Goal: Transaction & Acquisition: Register for event/course

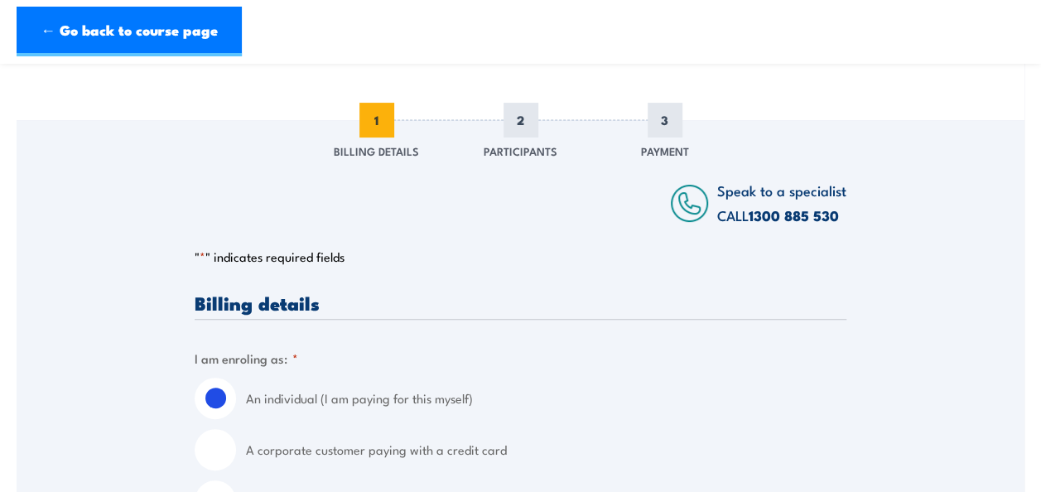
scroll to position [248, 0]
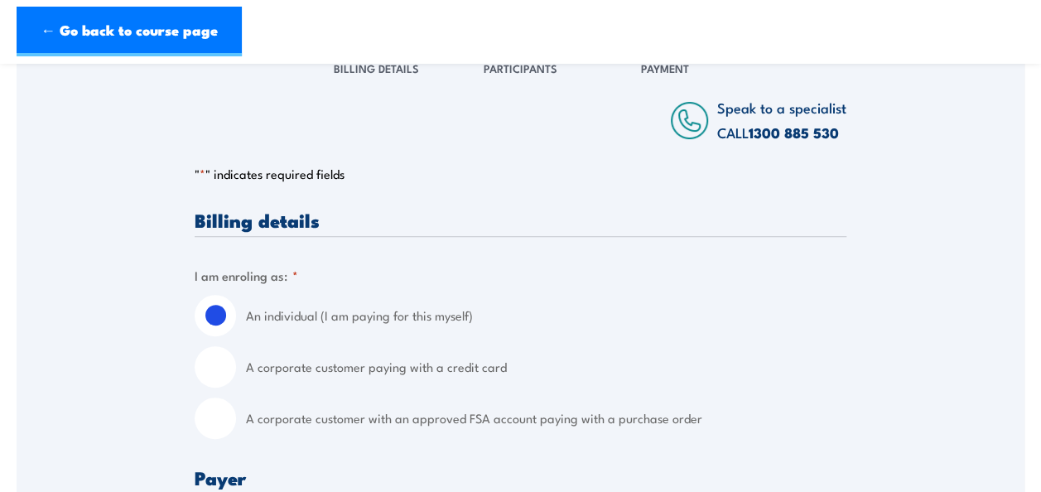
click at [230, 368] on input "A corporate customer paying with a credit card" at bounding box center [215, 366] width 41 height 41
radio input "true"
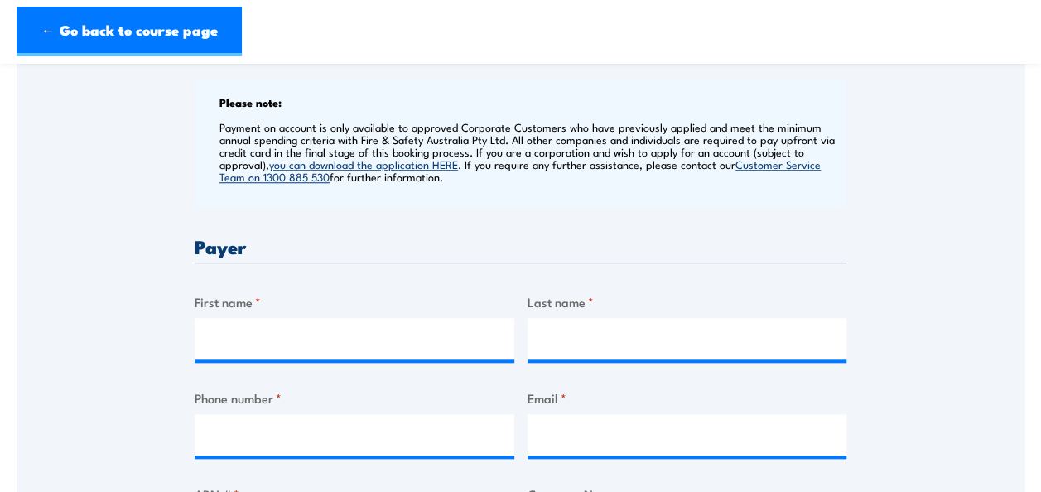
scroll to position [662, 0]
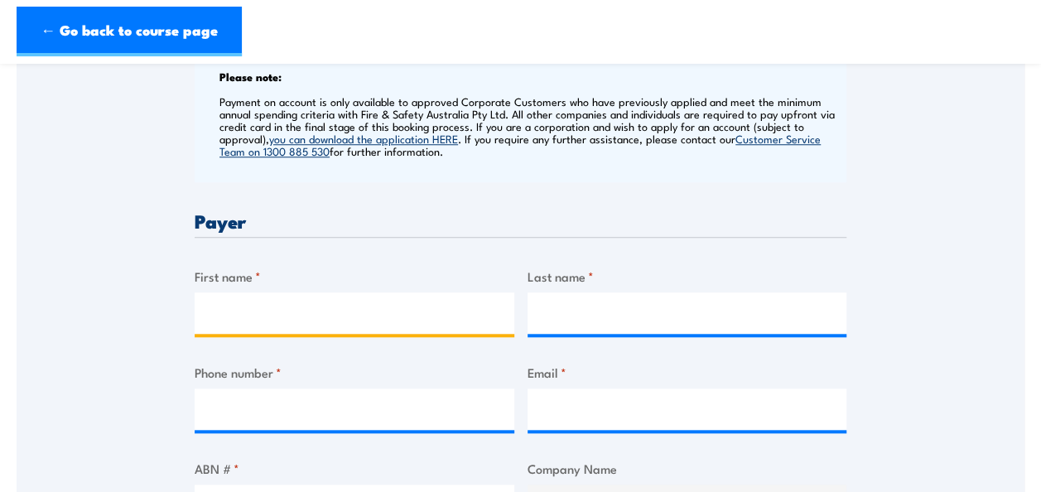
click at [296, 317] on input "First name *" at bounding box center [355, 312] width 320 height 41
type input "[PERSON_NAME]"
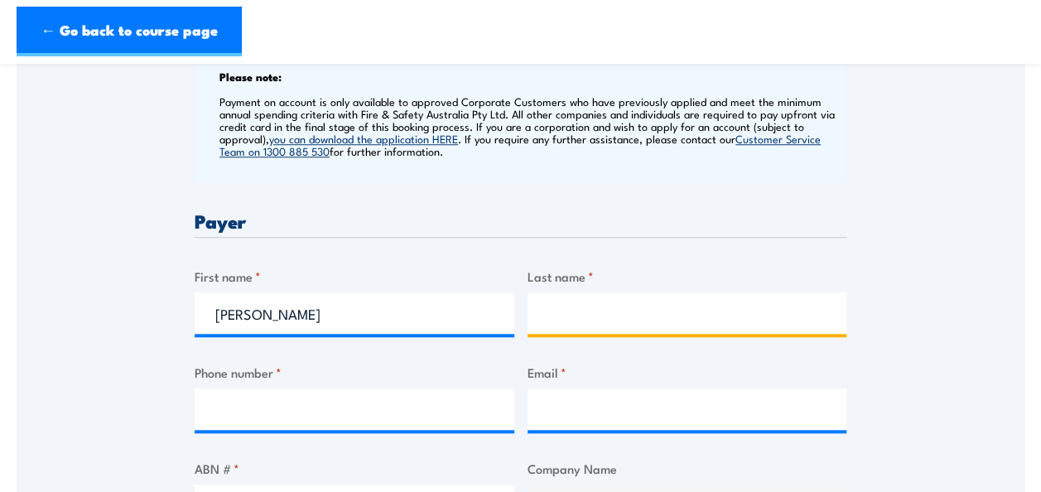
type input "Neale"
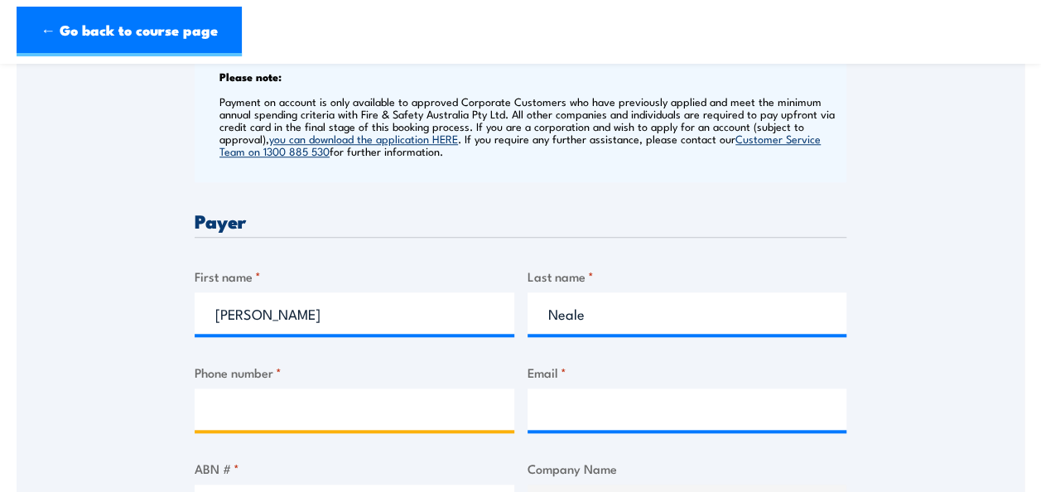
type input "0417006340"
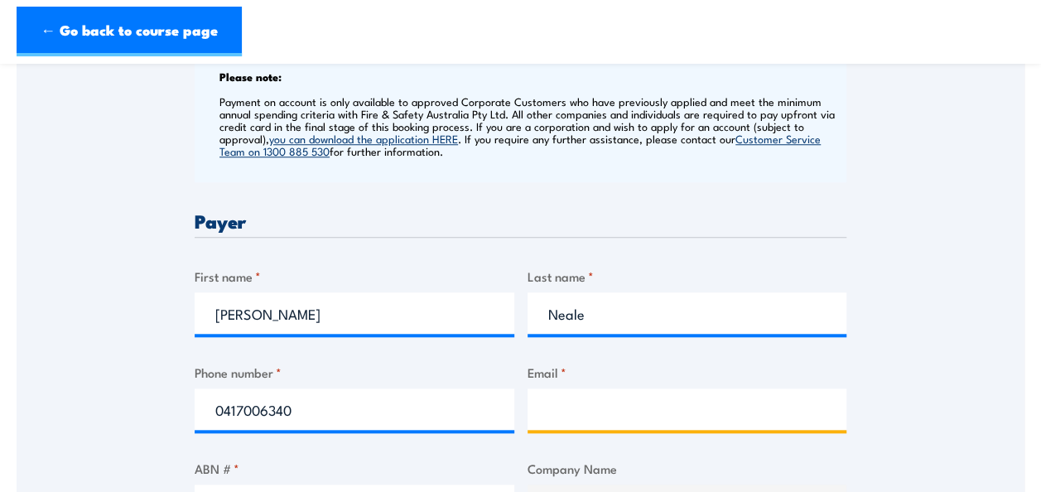
type input "[PERSON_NAME][EMAIL_ADDRESS][PERSON_NAME][DOMAIN_NAME]"
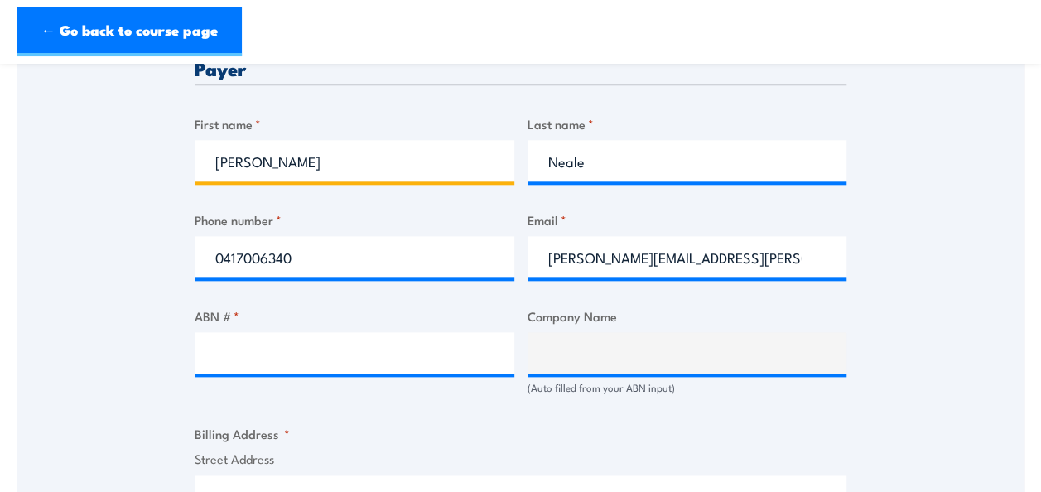
scroll to position [828, 0]
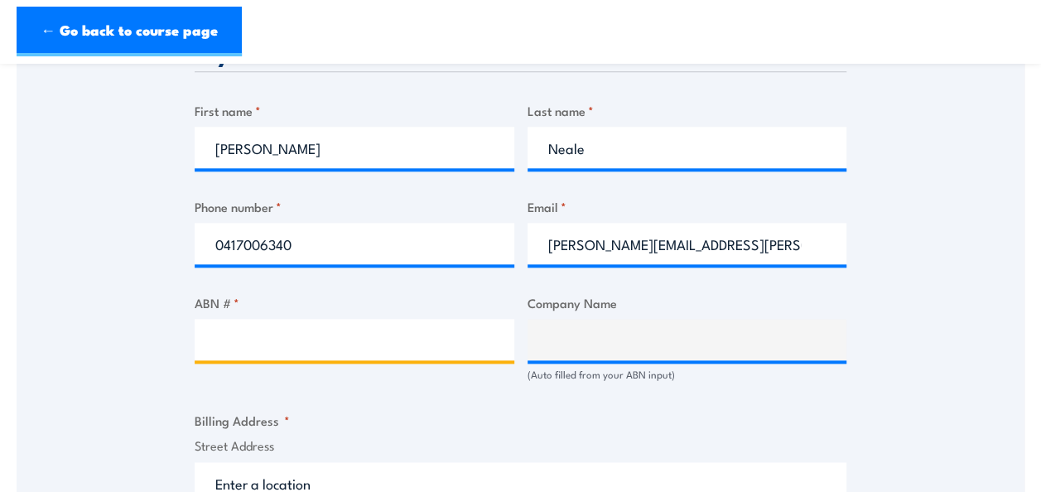
click at [385, 328] on input "ABN # *" at bounding box center [355, 339] width 320 height 41
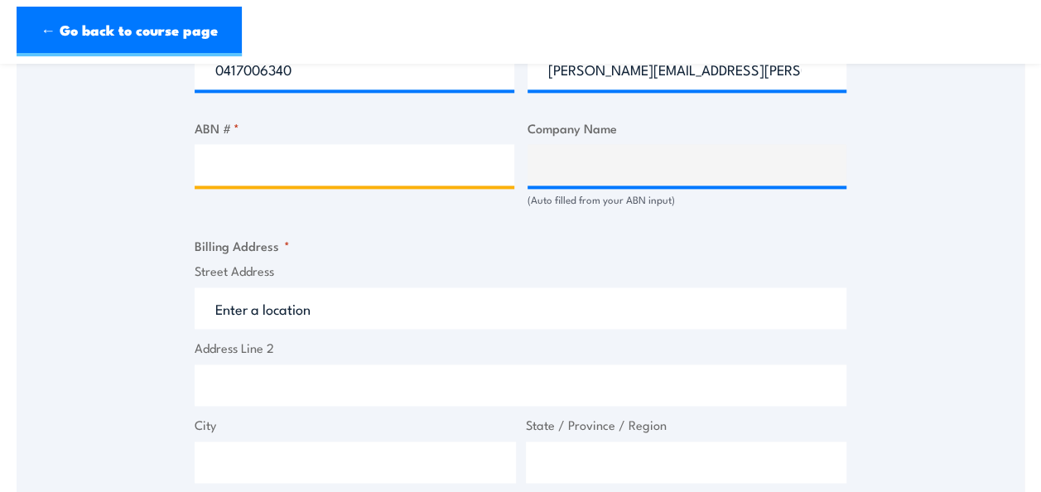
scroll to position [911, 0]
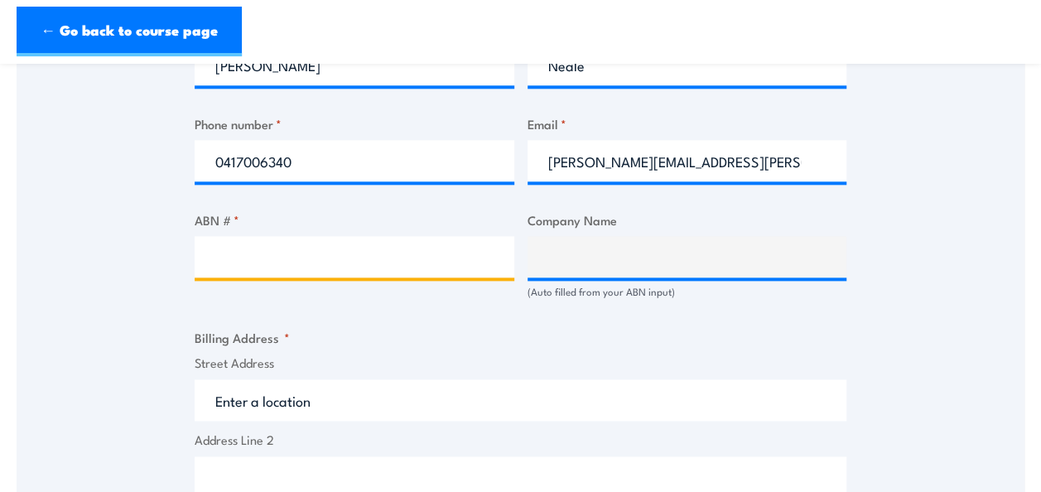
paste input "47 009 105 980"
type input "47 009 105 980"
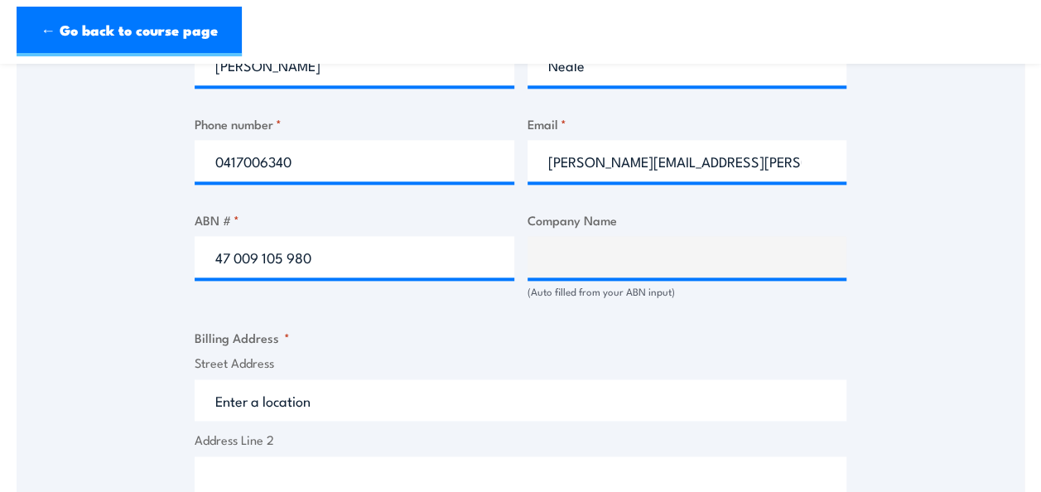
click at [554, 389] on input "Street Address" at bounding box center [521, 399] width 652 height 41
click at [394, 249] on input "47 009 105 980" at bounding box center [355, 256] width 320 height 41
click at [382, 409] on input "Street Address" at bounding box center [521, 399] width 652 height 41
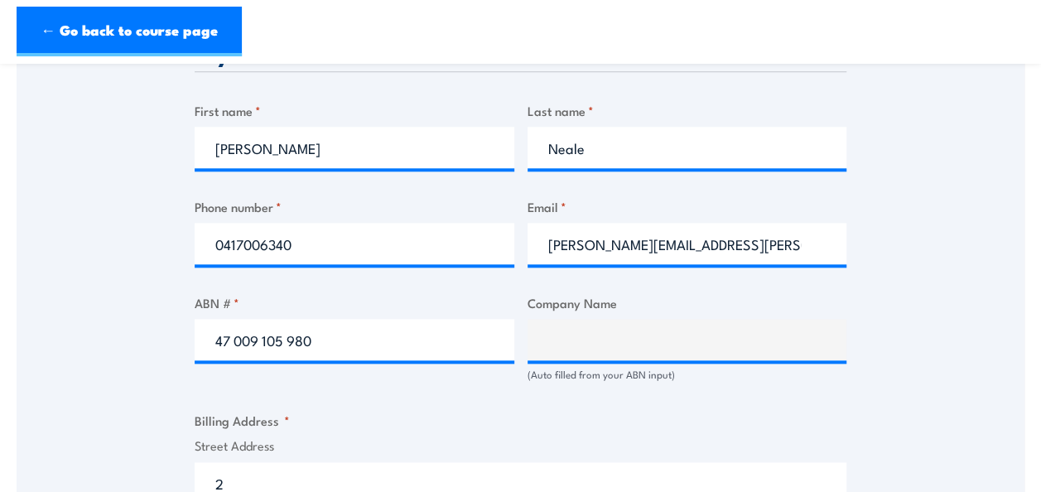
scroll to position [828, 0]
type input "22 Trimmer street"
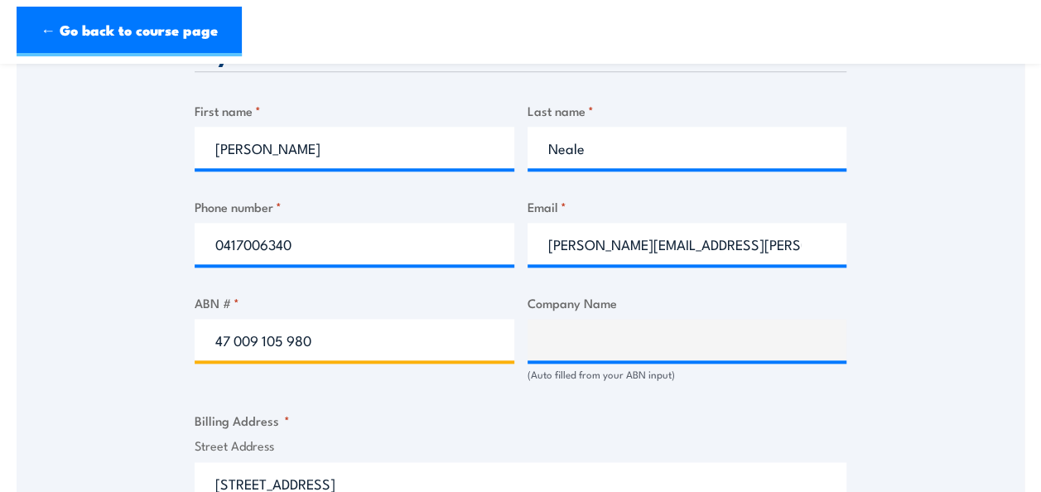
click at [333, 341] on input "47 009 105 980" at bounding box center [355, 339] width 320 height 41
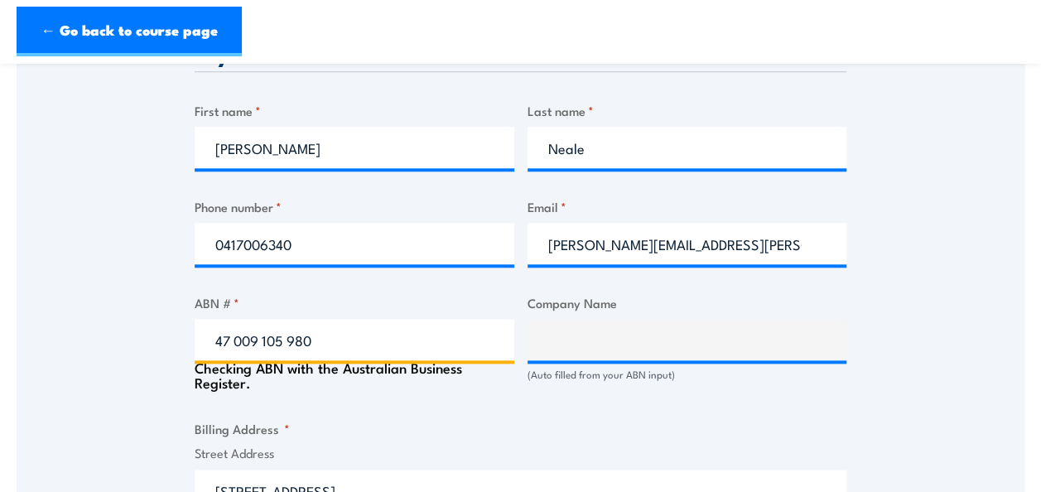
type input "SODEXO REMOTE SITES AUSTRALIA PTY. LIMITED"
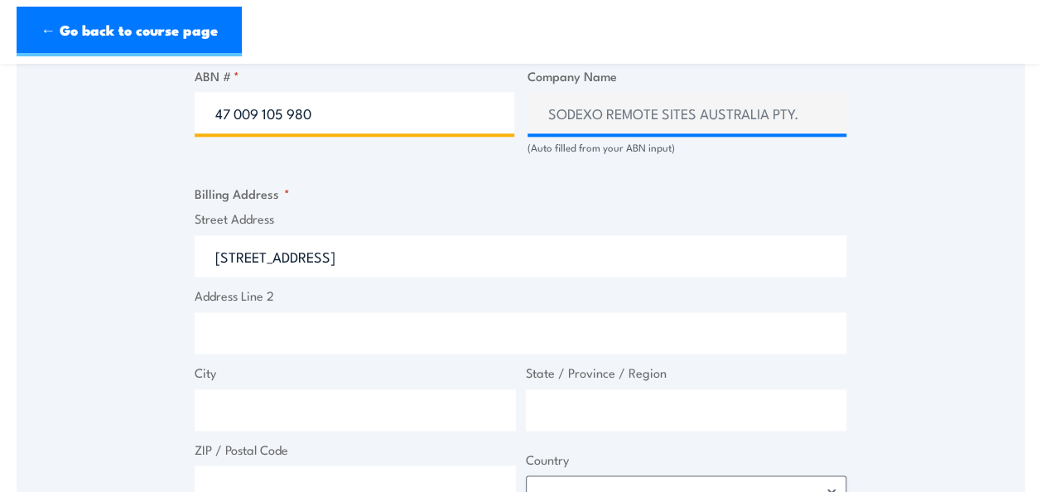
scroll to position [1076, 0]
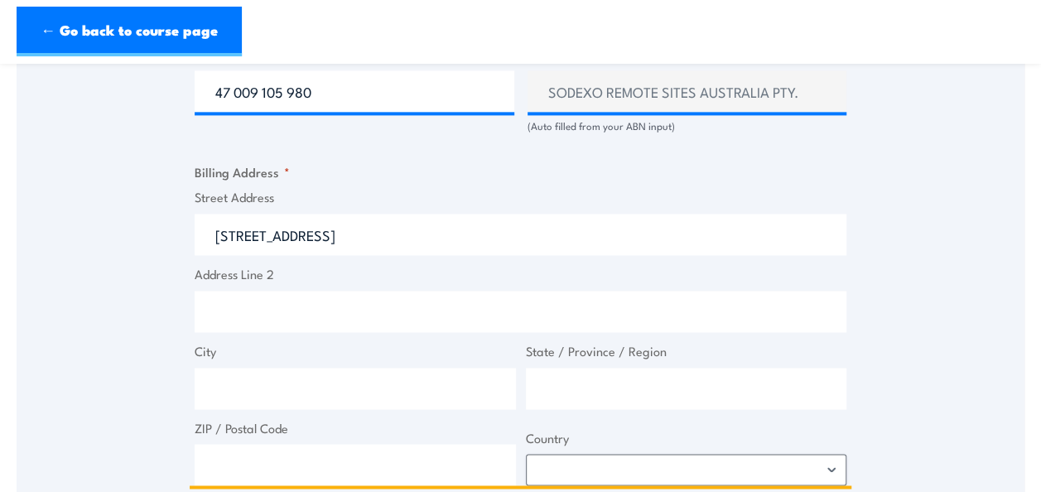
click at [322, 386] on input "City" at bounding box center [355, 388] width 321 height 41
type input "Nebo"
click at [671, 389] on input "State / Province / Region" at bounding box center [686, 388] width 321 height 41
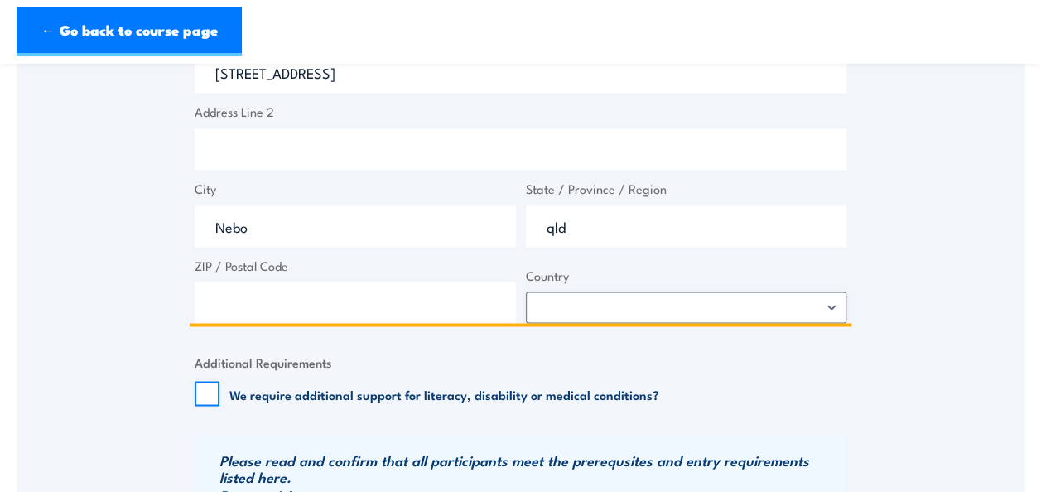
scroll to position [1325, 0]
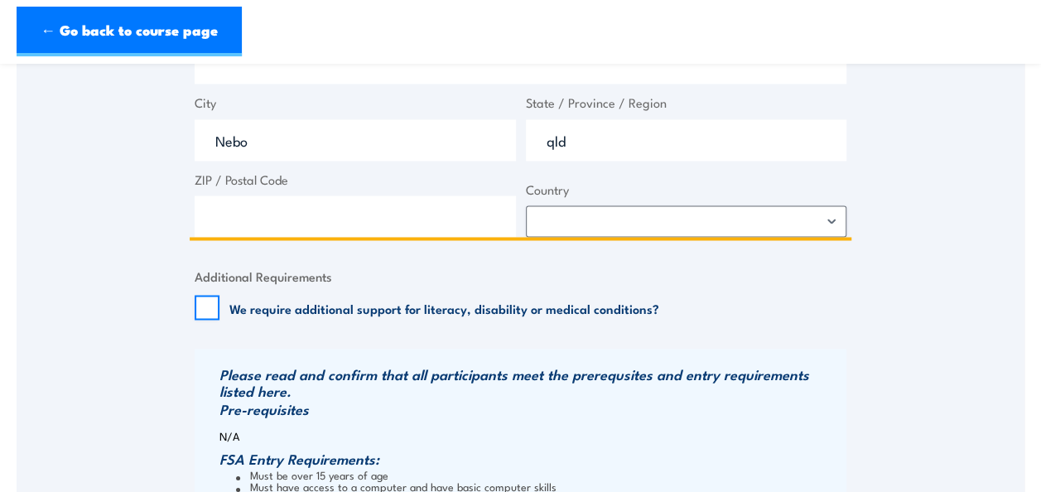
type input "qld"
click at [257, 212] on input "ZIP / Postal Code" at bounding box center [355, 215] width 321 height 41
type input "4742"
click at [836, 224] on select "Afghanistan Albania Algeria American Samoa Andorra Angola Anguilla Antarctica A…" at bounding box center [686, 220] width 321 height 31
select select "Australia"
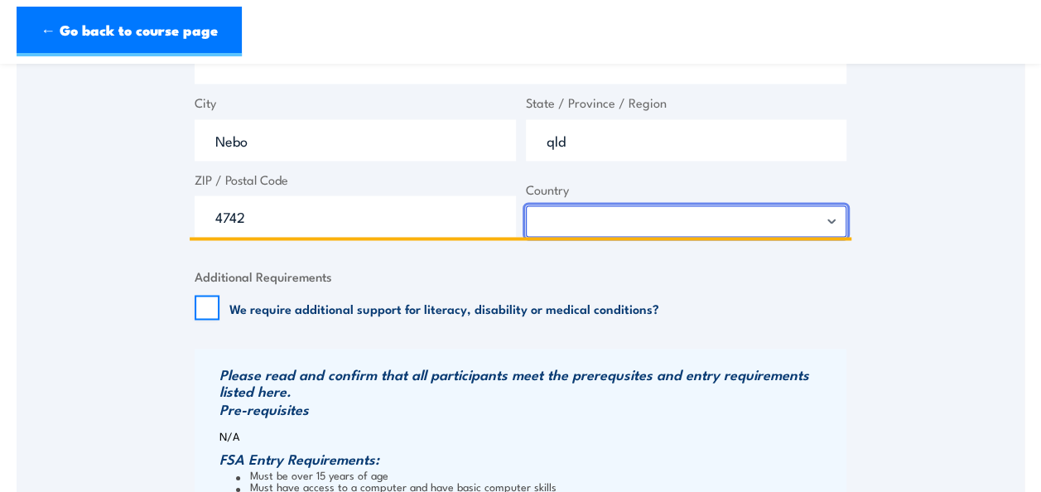
click at [672, 216] on select "Afghanistan Albania Algeria American Samoa Andorra Angola Anguilla Antarctica A…" at bounding box center [686, 220] width 321 height 31
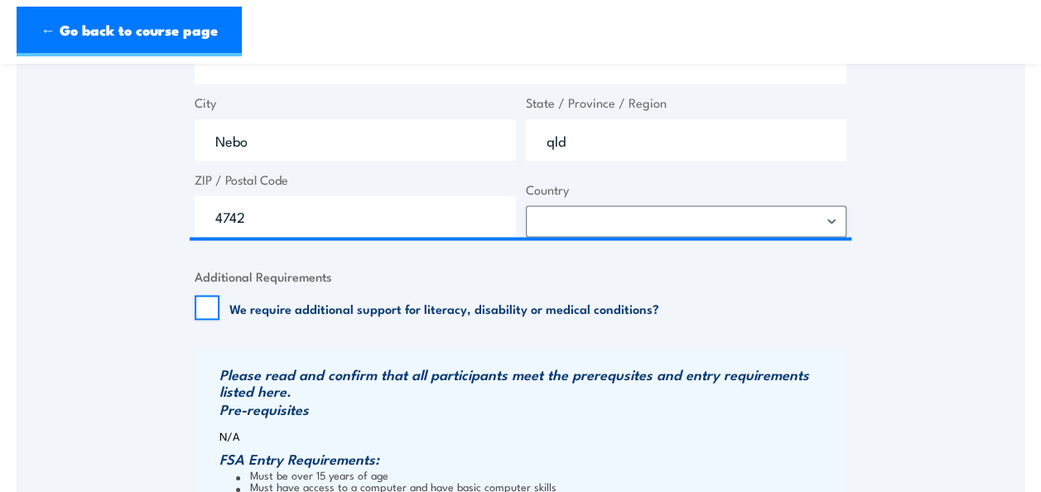
click at [717, 305] on div "We require additional support for literacy, disability or medical conditions?" at bounding box center [521, 307] width 652 height 25
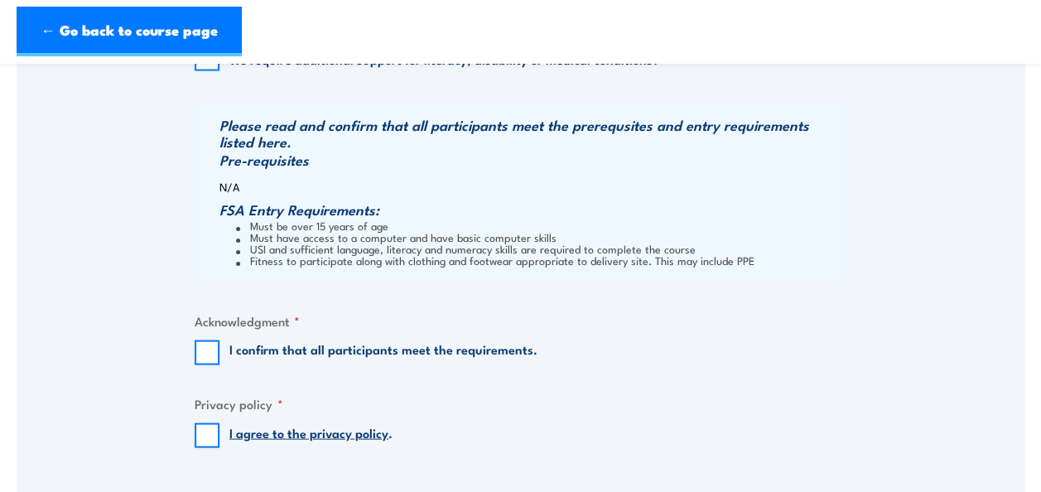
scroll to position [1656, 0]
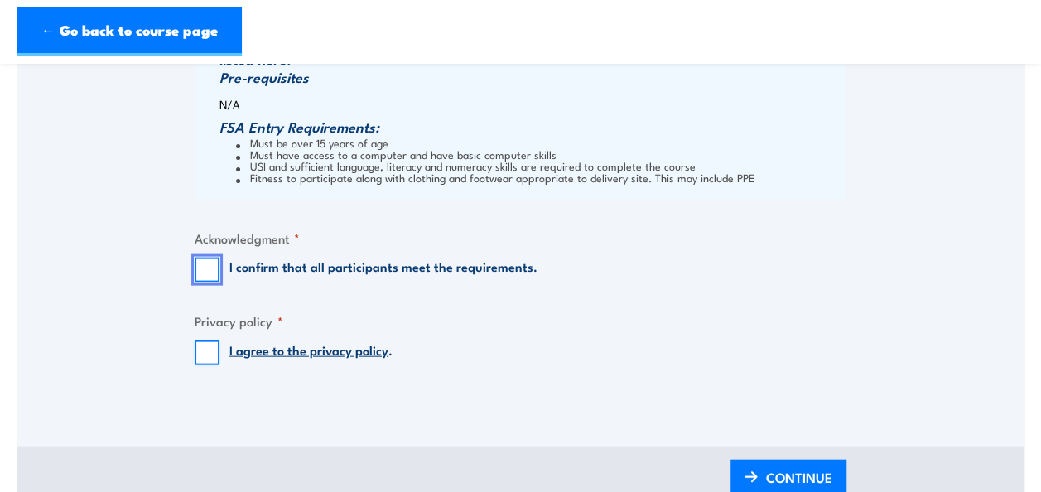
click at [200, 273] on input "I confirm that all participants meet the requirements." at bounding box center [207, 269] width 25 height 25
checkbox input "true"
click at [197, 344] on input "I agree to the privacy policy ." at bounding box center [207, 352] width 25 height 25
checkbox input "true"
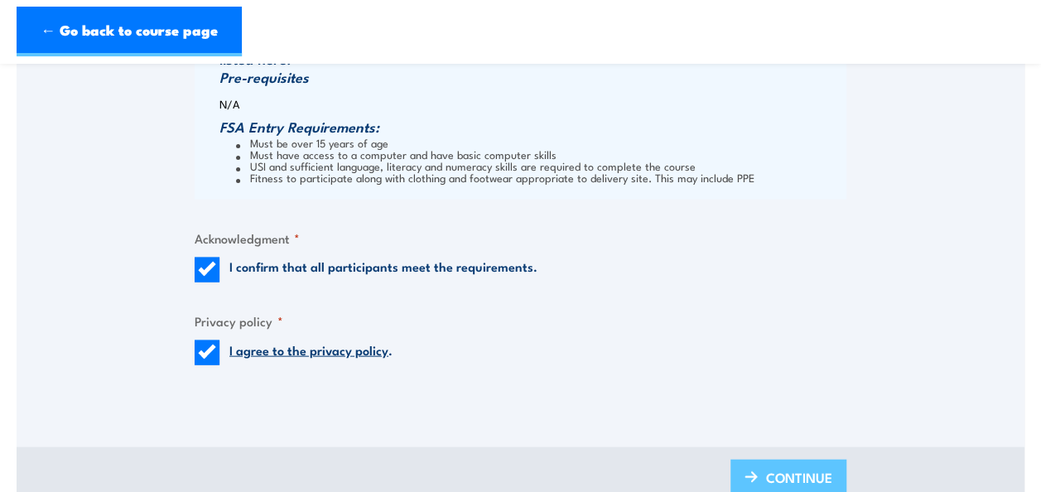
click at [801, 468] on span "CONTINUE" at bounding box center [799, 477] width 66 height 44
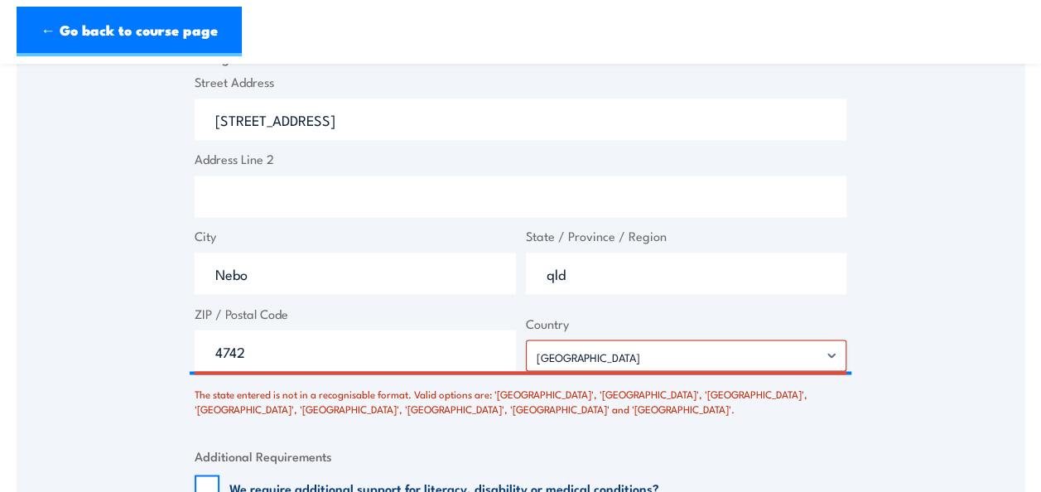
scroll to position [1346, 0]
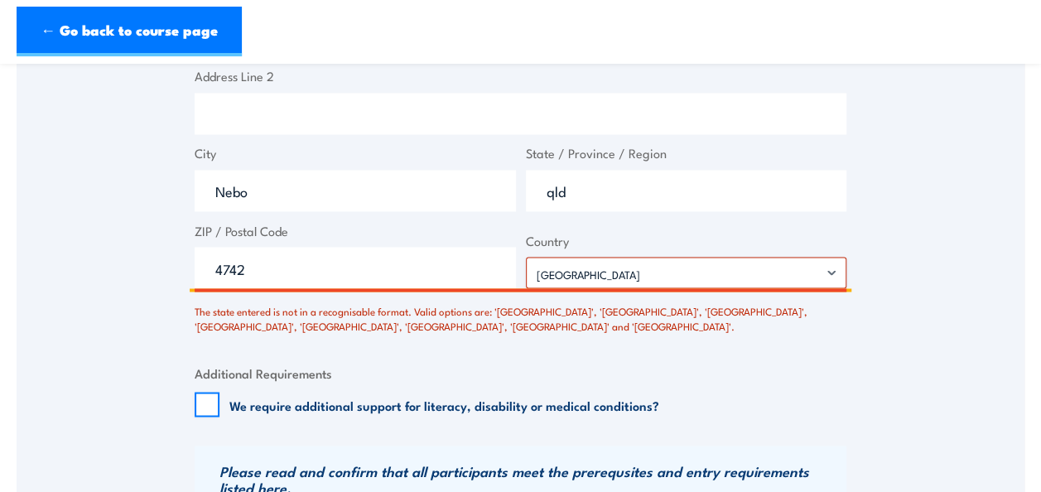
click at [616, 194] on input "qld" at bounding box center [686, 190] width 321 height 41
type input "q"
type input "A"
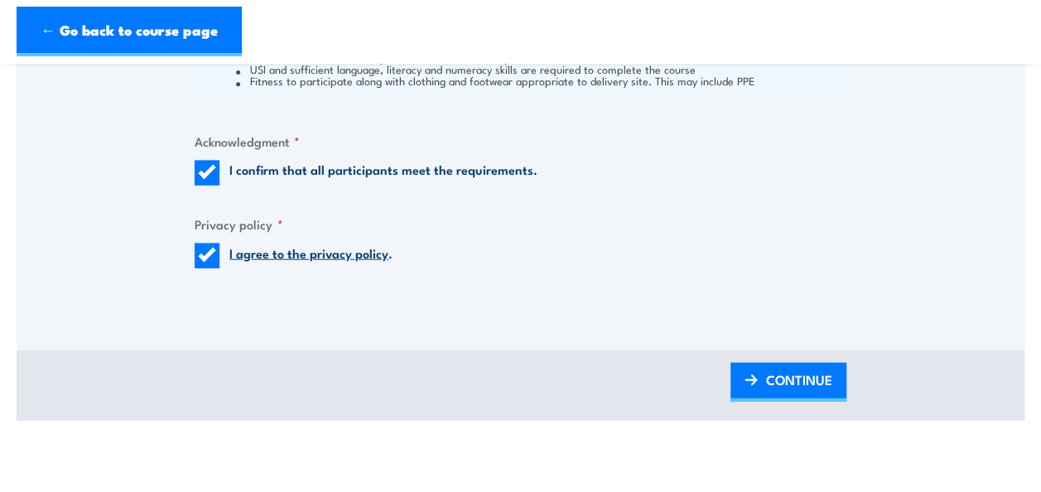
scroll to position [1926, 0]
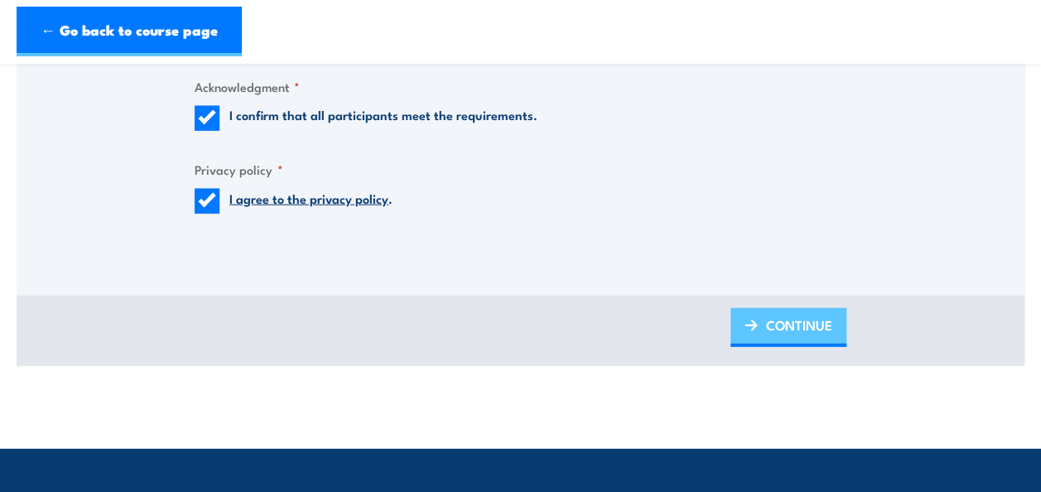
type input "Queensland"
click at [799, 319] on span "CONTINUE" at bounding box center [799, 325] width 66 height 44
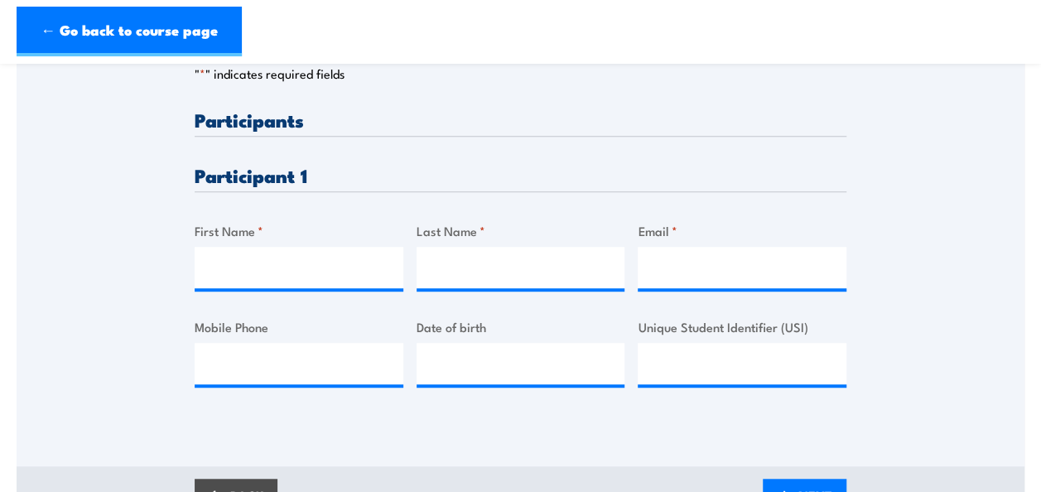
scroll to position [414, 0]
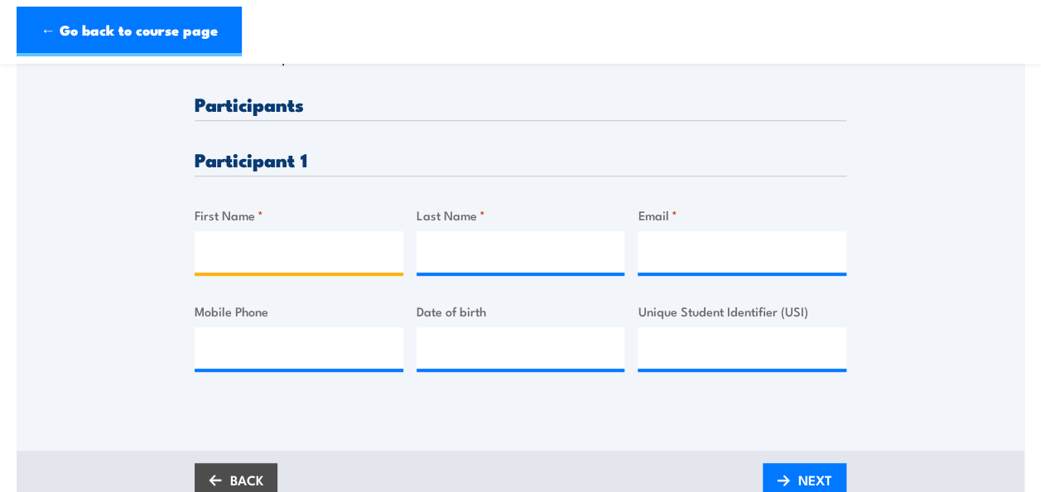
click at [282, 239] on input "First Name *" at bounding box center [299, 251] width 209 height 41
type input "Summer"
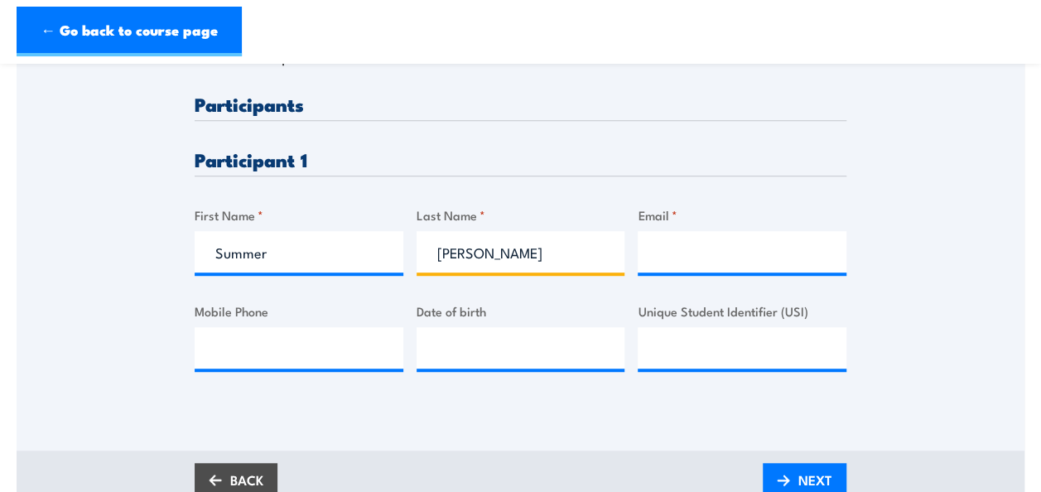
type input "Dawes"
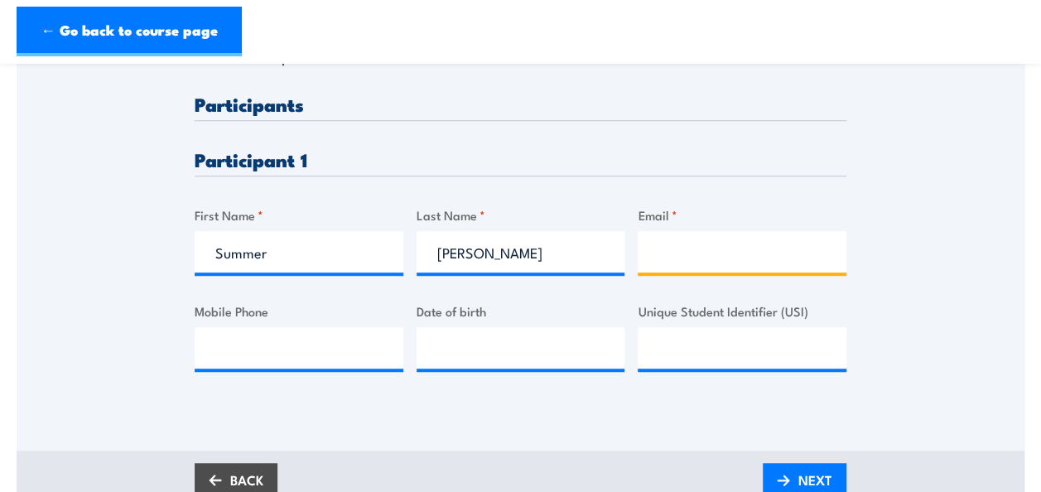
paste input "summer.dawes811@gmail.com"
type input "summer.dawes811@gmail.com"
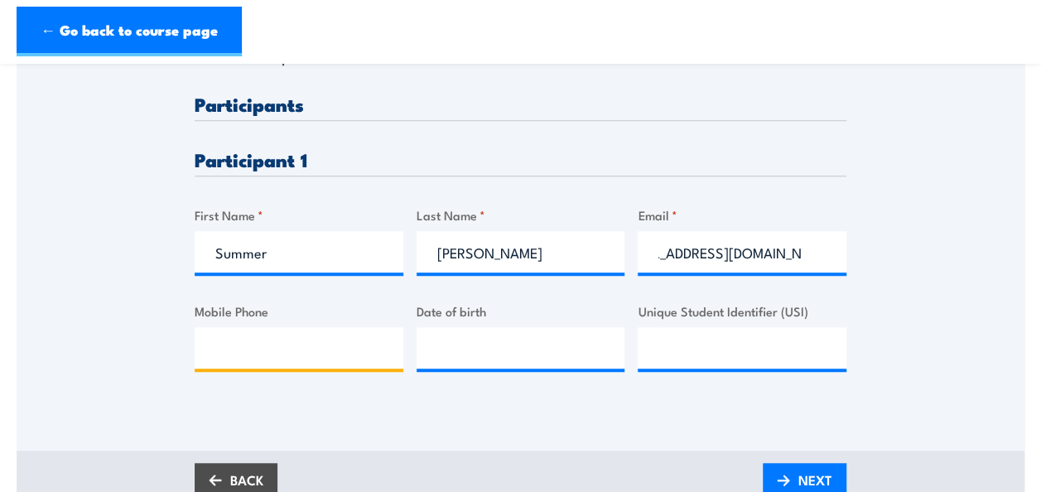
click at [314, 356] on input "Mobile Phone" at bounding box center [299, 347] width 209 height 41
paste input "tel:0457006458"
click at [232, 347] on input "tel:0457006458" at bounding box center [299, 347] width 209 height 41
type input "0457006458"
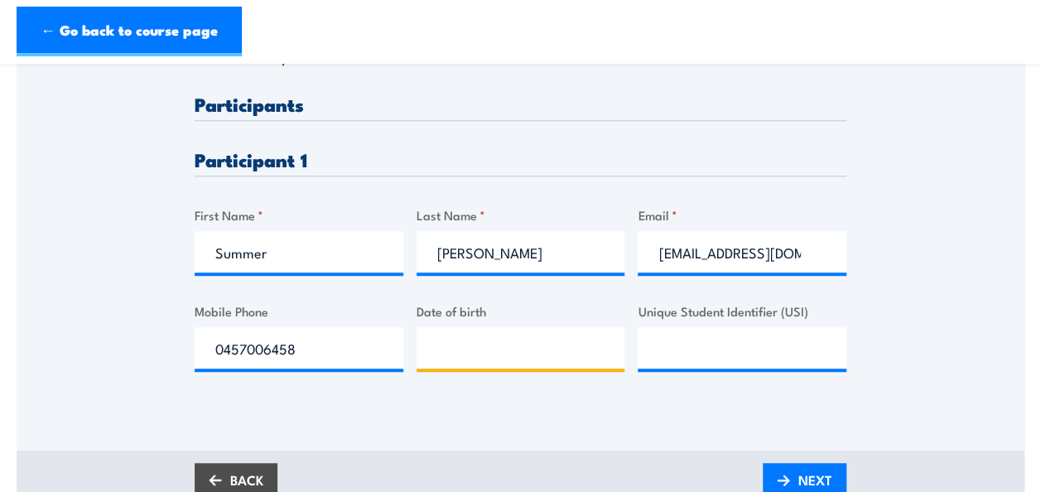
type input "__/__/____"
click at [580, 339] on input "__/__/____" at bounding box center [520, 347] width 209 height 41
type input "01/02/1999"
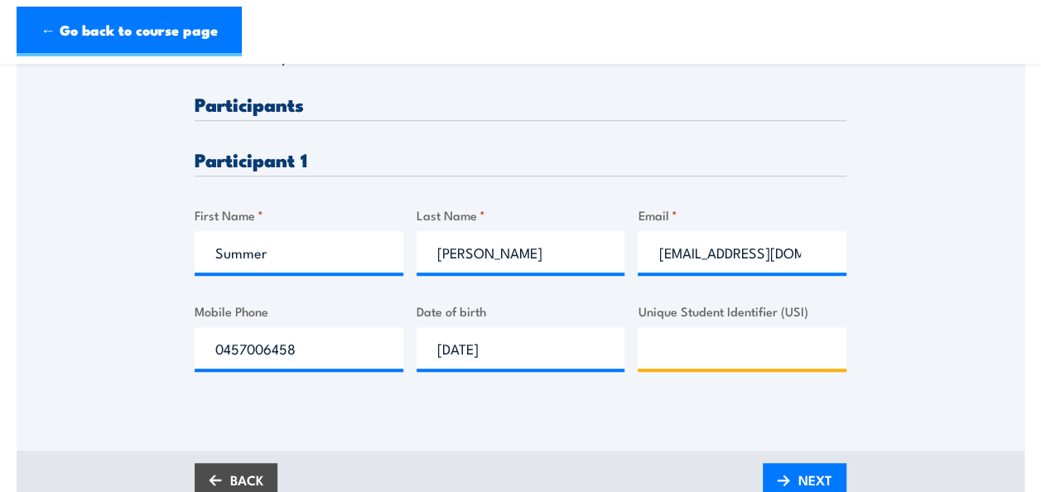
click at [702, 356] on input "Unique Student Identifier (USI)" at bounding box center [741, 347] width 209 height 41
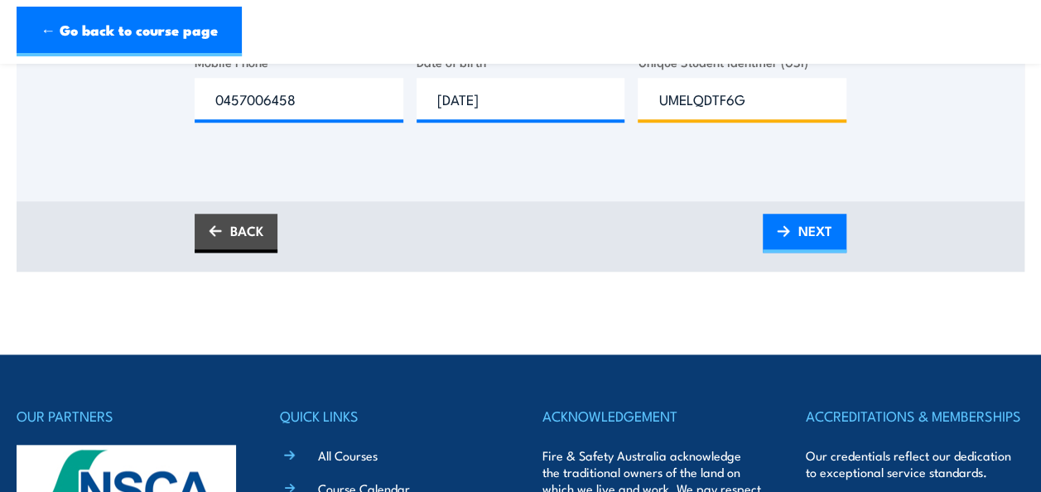
scroll to position [745, 0]
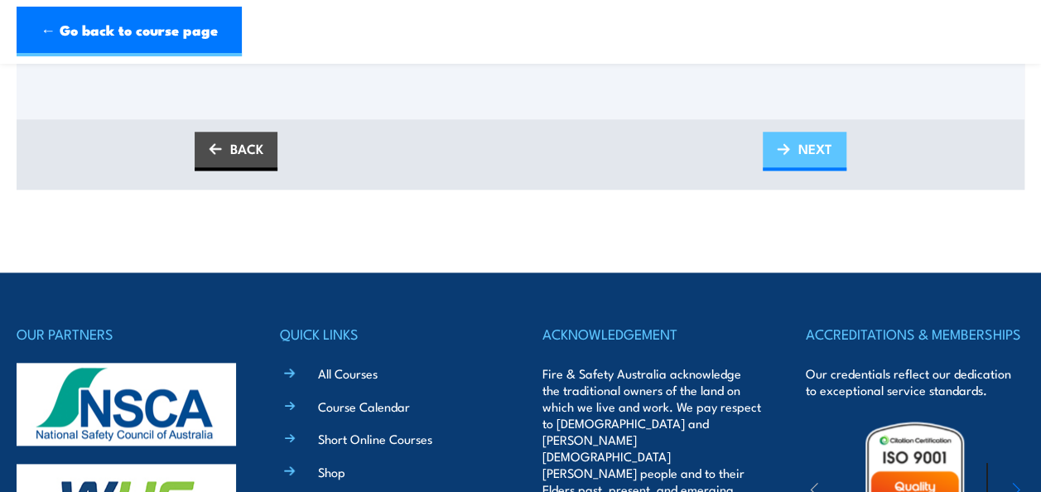
type input "UMELQDTF6G"
click at [815, 149] on span "NEXT" at bounding box center [815, 149] width 34 height 44
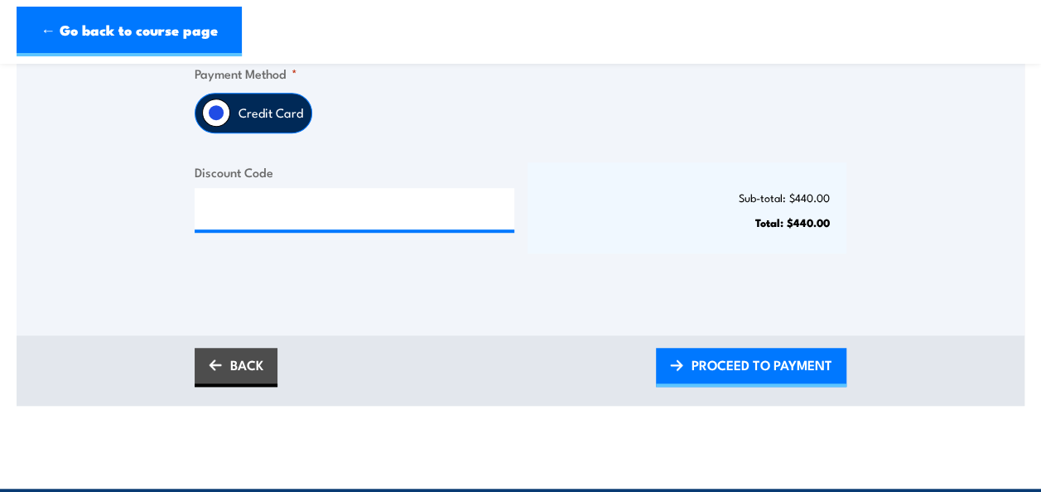
scroll to position [497, 0]
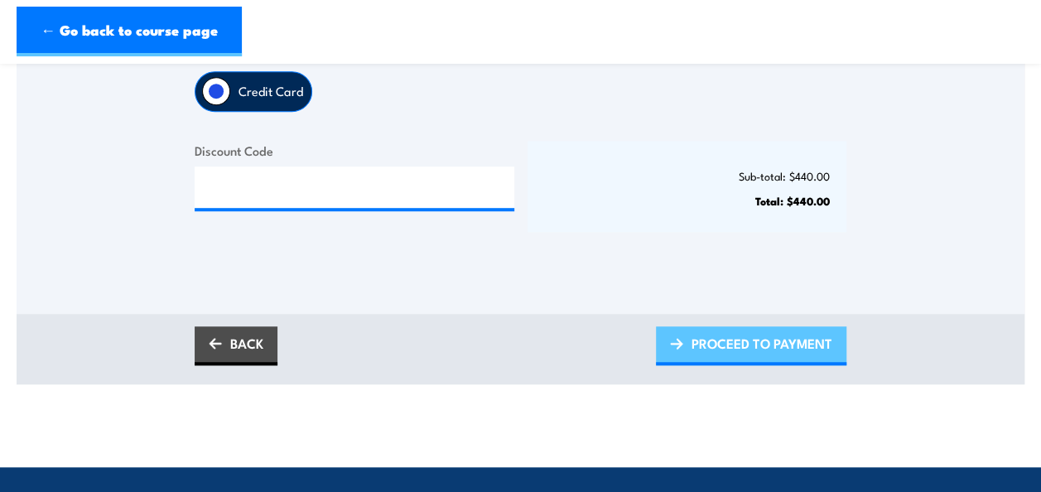
click at [755, 356] on span "PROCEED TO PAYMENT" at bounding box center [761, 343] width 141 height 44
